Goal: Task Accomplishment & Management: Use online tool/utility

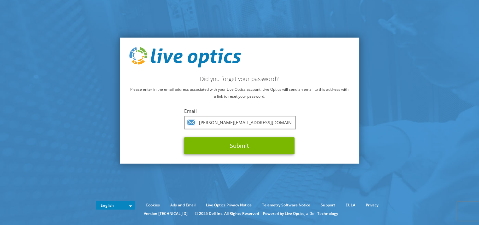
click at [214, 124] on input "[PERSON_NAME][EMAIL_ADDRESS][DOMAIN_NAME]" at bounding box center [241, 123] width 112 height 14
drag, startPoint x: 220, startPoint y: 123, endPoint x: 184, endPoint y: 123, distance: 36.6
click at [185, 123] on input "[PERSON_NAME][EMAIL_ADDRESS][DOMAIN_NAME]" at bounding box center [241, 123] width 112 height 14
type input "[DOMAIN_NAME][EMAIL_ADDRESS][DOMAIN_NAME]"
click at [185, 138] on button "Submit" at bounding box center [240, 146] width 110 height 17
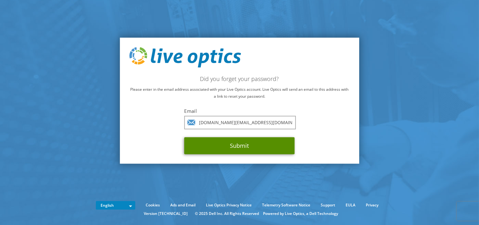
drag, startPoint x: 235, startPoint y: 146, endPoint x: 234, endPoint y: 188, distance: 42.0
click at [234, 188] on section "Did you forget your password? Please enter in the email address associated with…" at bounding box center [239, 101] width 479 height 202
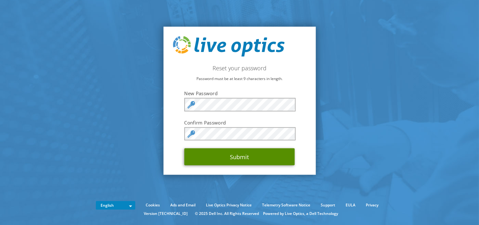
click at [257, 155] on button "Submit" at bounding box center [240, 157] width 110 height 17
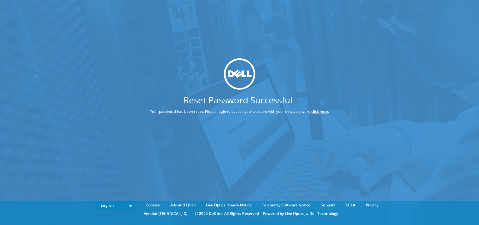
click at [323, 111] on link "click here" at bounding box center [320, 111] width 17 height 5
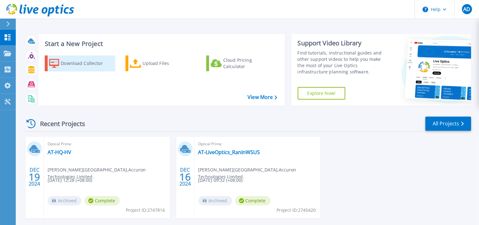
click at [62, 60] on div "Download Collector" at bounding box center [86, 63] width 50 height 13
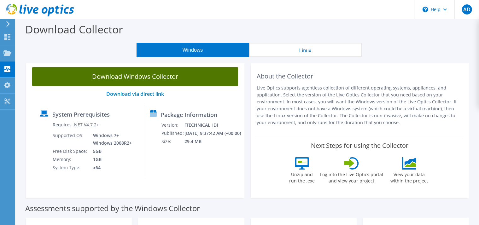
click at [156, 80] on link "Download Windows Collector" at bounding box center [135, 76] width 206 height 19
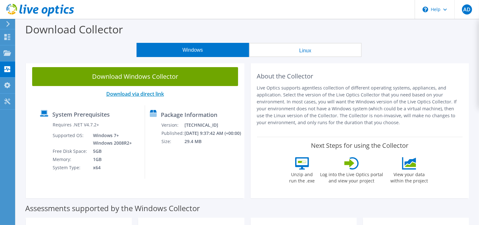
click at [146, 94] on link "Download via direct link" at bounding box center [135, 94] width 58 height 7
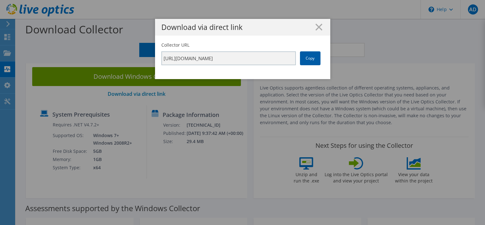
click at [304, 59] on link "Copy" at bounding box center [310, 58] width 21 height 14
click at [303, 59] on link "Copy" at bounding box center [310, 58] width 21 height 14
click at [306, 61] on link "Copy" at bounding box center [310, 58] width 21 height 14
click at [316, 27] on line at bounding box center [319, 27] width 6 height 6
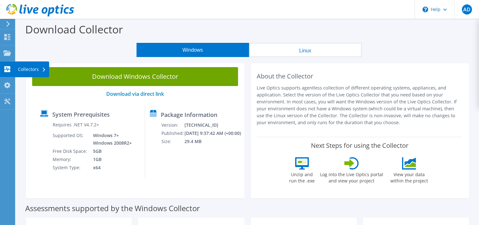
click at [6, 69] on use at bounding box center [7, 69] width 6 height 6
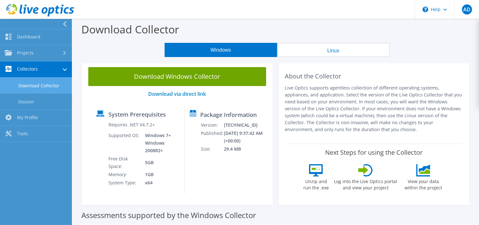
click at [29, 72] on link "Collectors" at bounding box center [36, 70] width 72 height 16
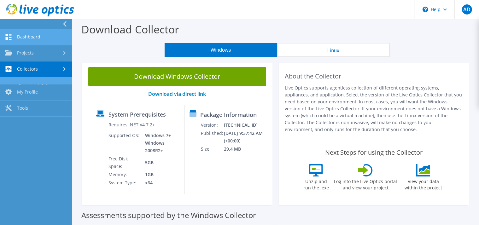
click at [30, 39] on link "Dashboard" at bounding box center [36, 37] width 72 height 16
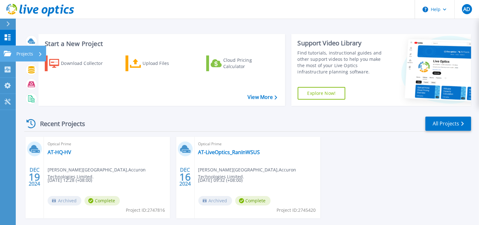
click at [25, 54] on p "Projects" at bounding box center [24, 54] width 17 height 16
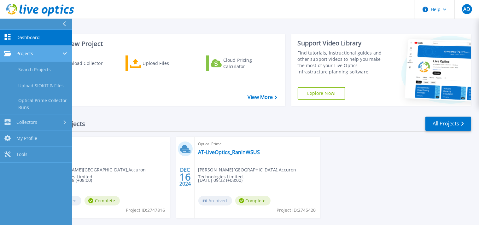
click at [38, 57] on link "Projects Projects" at bounding box center [36, 54] width 72 height 16
click at [49, 55] on div "Projects" at bounding box center [36, 54] width 64 height 6
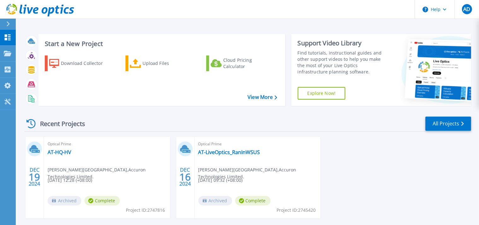
click at [127, 89] on div "Download Collector Upload Files Cloud Pricing Calculator" at bounding box center [161, 76] width 242 height 52
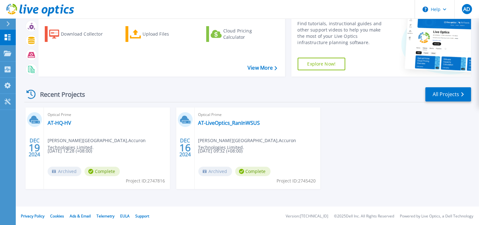
scroll to position [30, 0]
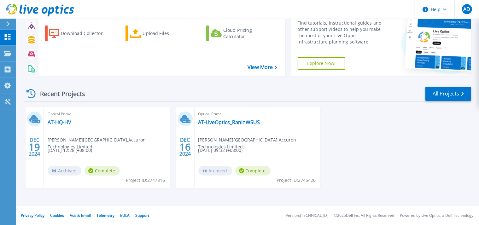
click at [9, 22] on icon at bounding box center [7, 23] width 3 height 5
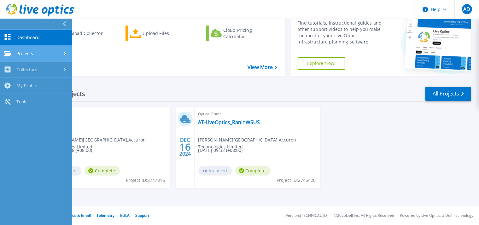
click at [22, 54] on span "Projects" at bounding box center [24, 54] width 17 height 6
click at [34, 56] on link "Projects Projects" at bounding box center [36, 54] width 72 height 16
click at [34, 56] on div "Projects" at bounding box center [36, 54] width 64 height 6
click at [86, 54] on div "Download Collector Upload Files Cloud Pricing Calculator" at bounding box center [161, 47] width 242 height 52
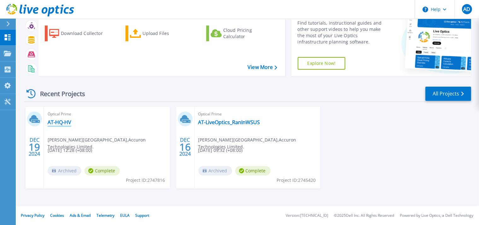
click at [63, 125] on link "AT-HQ-HV" at bounding box center [60, 122] width 24 height 6
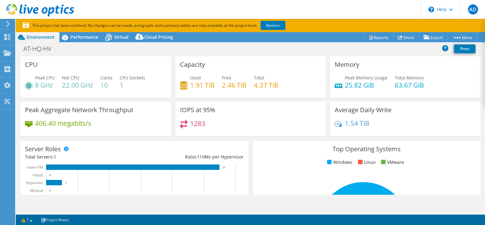
select select "USD"
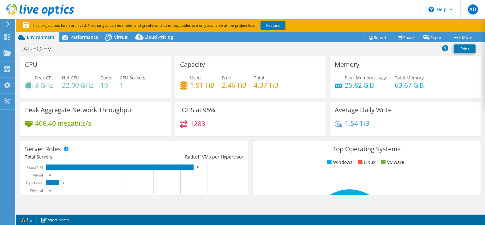
select select "USD"
click at [7, 24] on icon at bounding box center [8, 24] width 5 height 6
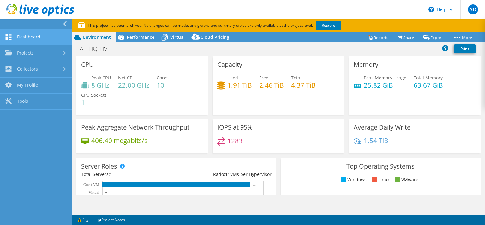
click at [13, 35] on link "Dashboard" at bounding box center [36, 37] width 72 height 16
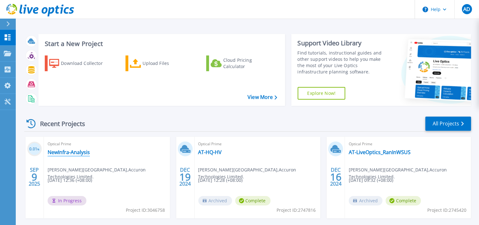
click at [77, 155] on link "NewInfra-Analysis" at bounding box center [69, 152] width 42 height 6
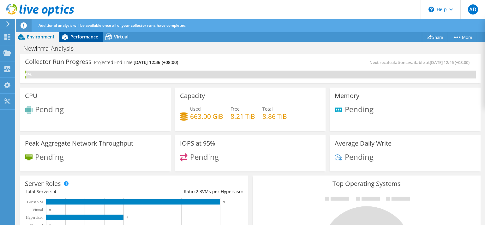
click at [88, 38] on span "Performance" at bounding box center [84, 37] width 28 height 6
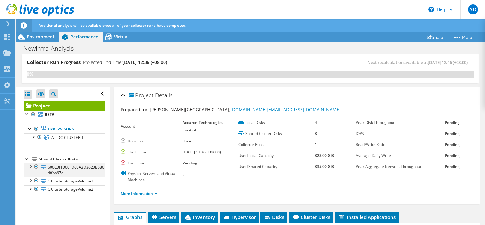
click at [31, 167] on div at bounding box center [30, 166] width 6 height 6
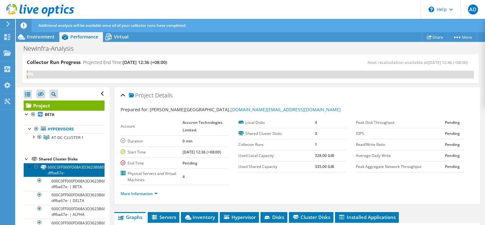
click at [64, 171] on link "600C0FF000FD68A3D3623B6801000000-dffba67e-" at bounding box center [64, 170] width 81 height 14
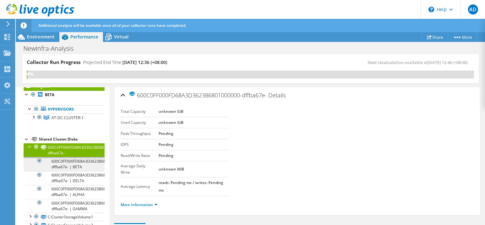
scroll to position [30, 0]
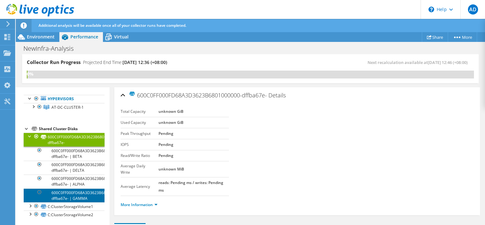
click at [62, 193] on link "600C0FF000FD68A3D3623B6801000000-dffba67e- | GAMMA" at bounding box center [64, 196] width 81 height 14
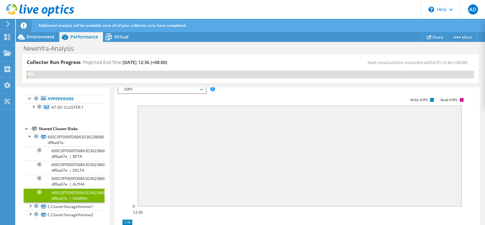
click at [27, 128] on div at bounding box center [27, 128] width 6 height 6
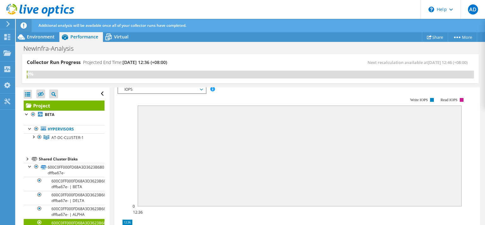
scroll to position [0, 0]
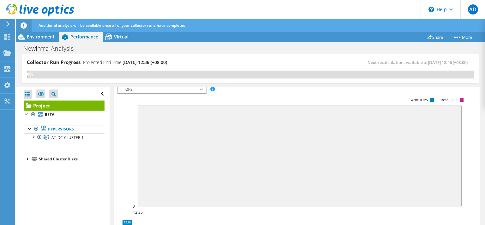
click at [27, 159] on div at bounding box center [27, 159] width 6 height 6
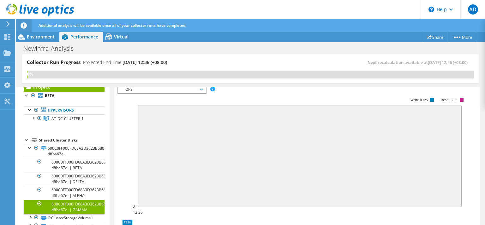
scroll to position [30, 0]
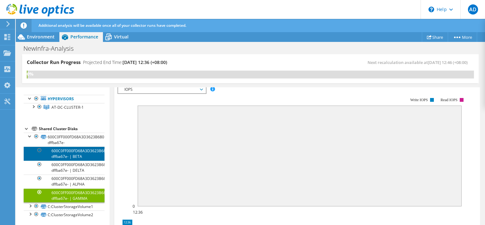
click at [67, 151] on link "600C0FF000FD68A3D3623B6801000000-dffba67e- | BETA" at bounding box center [64, 154] width 81 height 14
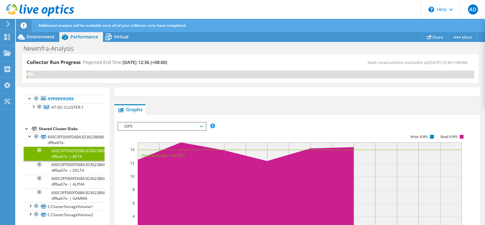
scroll to position [0, 0]
